Goal: Information Seeking & Learning: Learn about a topic

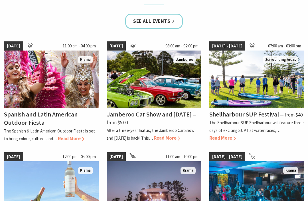
scroll to position [375, 0]
click at [76, 84] on img at bounding box center [51, 79] width 95 height 57
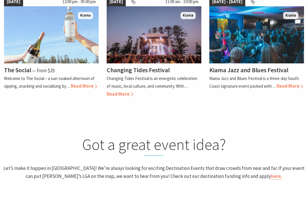
scroll to position [530, 0]
click at [177, 56] on img at bounding box center [154, 34] width 95 height 57
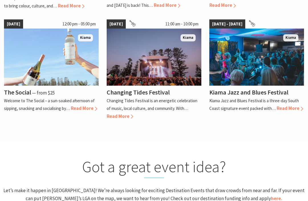
scroll to position [480, 0]
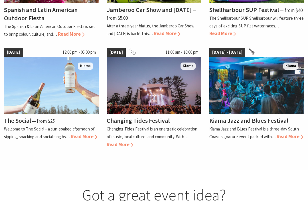
click at [286, 97] on img at bounding box center [257, 85] width 95 height 57
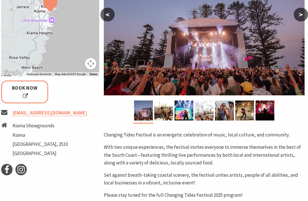
scroll to position [156, 1]
click at [60, 115] on link "info@changingtides.com.au" at bounding box center [50, 113] width 75 height 7
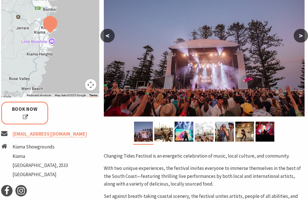
scroll to position [113, 1]
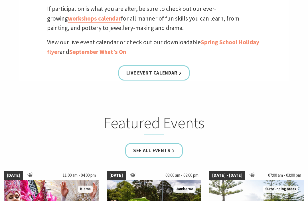
scroll to position [241, 0]
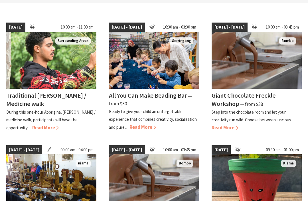
scroll to position [152, 0]
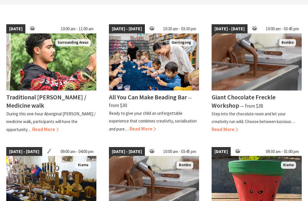
click at [182, 79] on img at bounding box center [154, 61] width 90 height 57
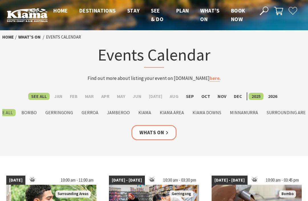
scroll to position [0, 0]
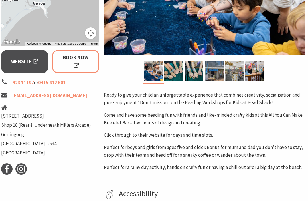
scroll to position [193, 1]
